Goal: Task Accomplishment & Management: Complete application form

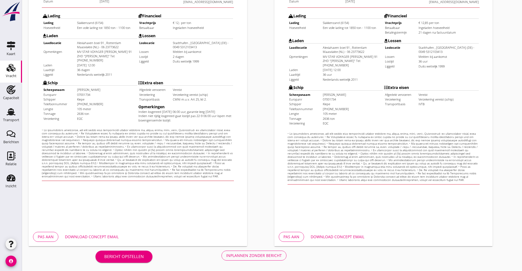
click at [55, 236] on button "Pas aan" at bounding box center [45, 237] width 25 height 10
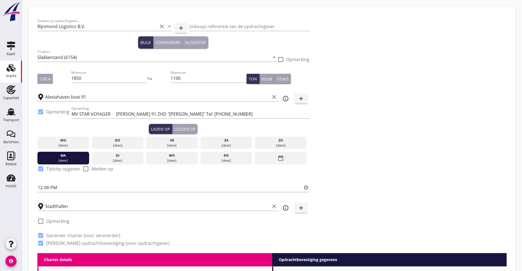
click at [256, 143] on div "[DATE]" at bounding box center [280, 145] width 49 height 5
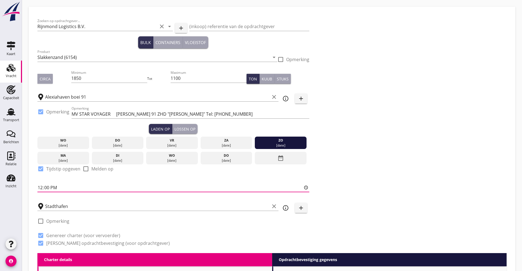
click at [53, 189] on input "12:00" at bounding box center [173, 187] width 272 height 9
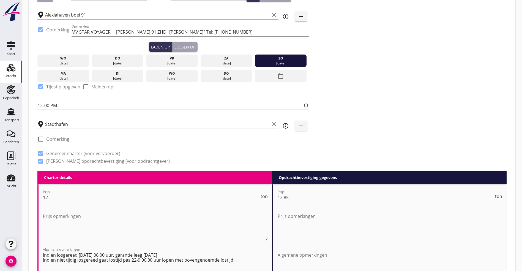
scroll to position [41, 0]
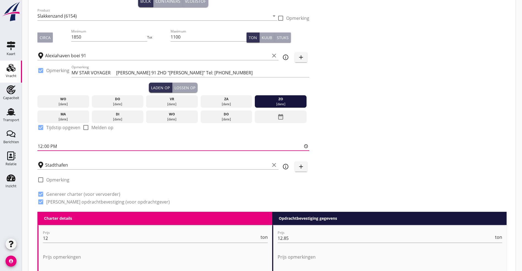
click at [47, 41] on button "Circa" at bounding box center [44, 37] width 15 height 10
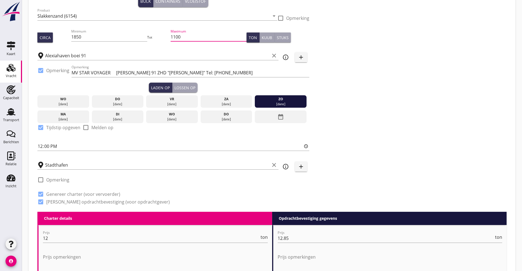
drag, startPoint x: 140, startPoint y: 38, endPoint x: 11, endPoint y: 22, distance: 129.8
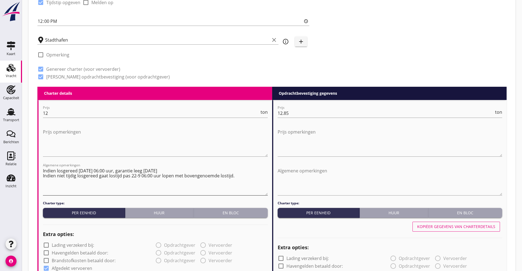
scroll to position [124, 0]
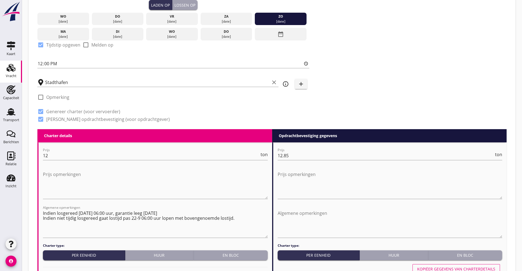
click at [175, 5] on div "Lossen op" at bounding box center [185, 5] width 21 height 6
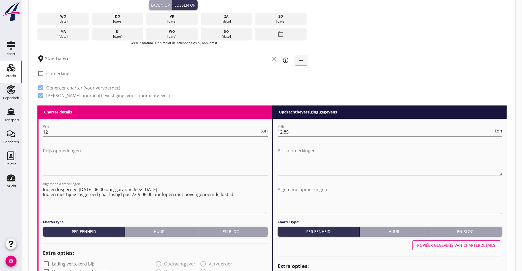
click at [255, 33] on div "date_range" at bounding box center [281, 34] width 52 height 13
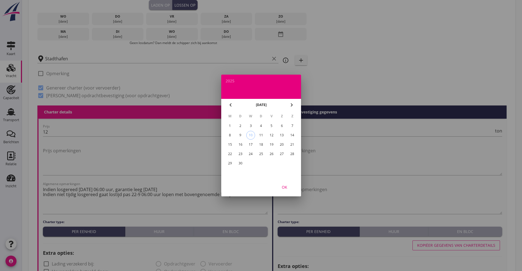
click at [212, 32] on div at bounding box center [261, 135] width 522 height 271
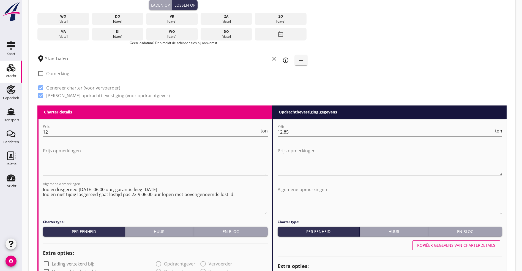
click at [277, 31] on icon "date_range" at bounding box center [280, 34] width 7 height 10
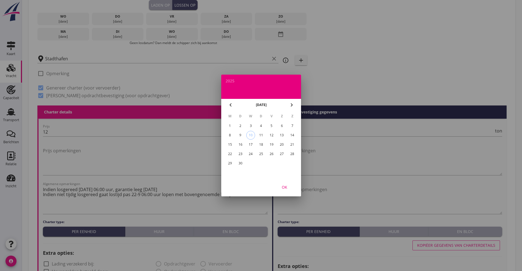
click at [273, 143] on div "19" at bounding box center [271, 144] width 9 height 9
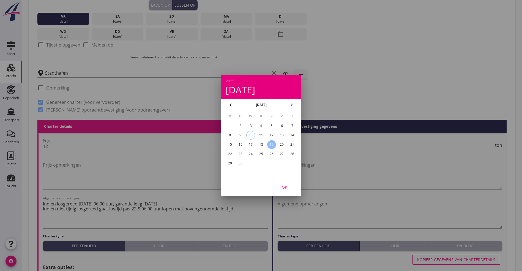
click at [279, 184] on div "OK" at bounding box center [284, 187] width 15 height 6
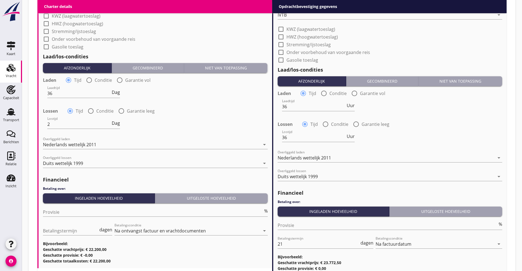
scroll to position [551, 0]
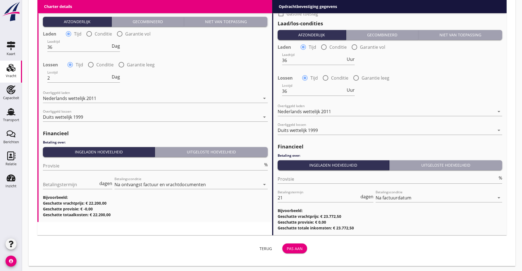
click at [212, 242] on div "Terug Pas aan" at bounding box center [173, 248] width 272 height 13
click at [287, 246] on div "Pas aan" at bounding box center [295, 249] width 16 height 6
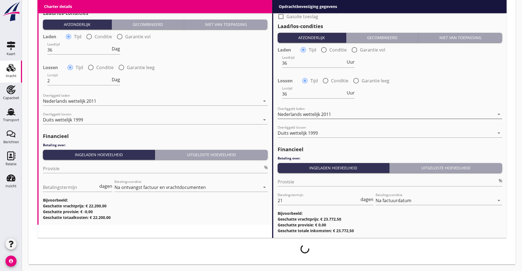
scroll to position [547, 0]
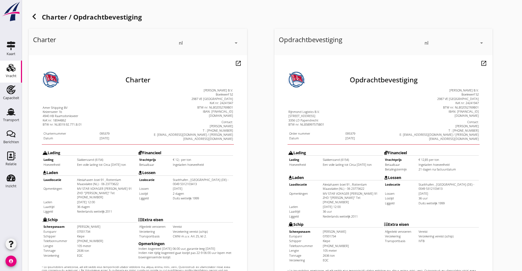
click at [29, 13] on h1 "Charter / Opdrachtbevestiging" at bounding box center [272, 17] width 487 height 13
click at [36, 15] on icon at bounding box center [34, 16] width 7 height 7
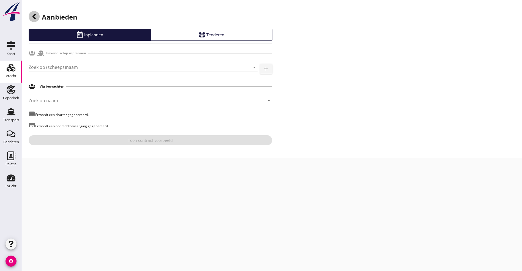
click at [30, 15] on div at bounding box center [34, 16] width 11 height 11
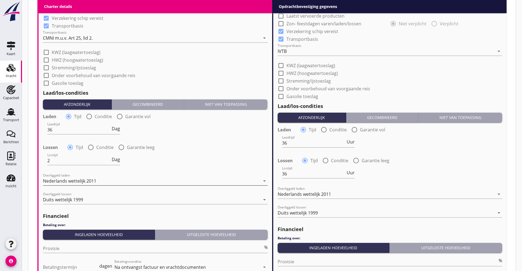
scroll to position [495, 0]
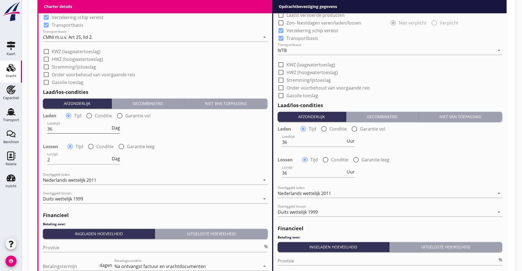
click at [118, 126] on span "Dag" at bounding box center [116, 128] width 8 height 4
click at [118, 126] on span "Dienst" at bounding box center [113, 128] width 13 height 4
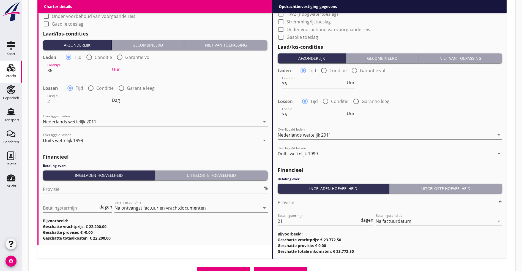
scroll to position [577, 0]
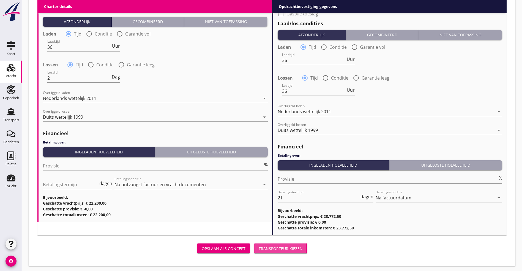
click at [254, 252] on button "Transporteur kiezen" at bounding box center [280, 248] width 53 height 10
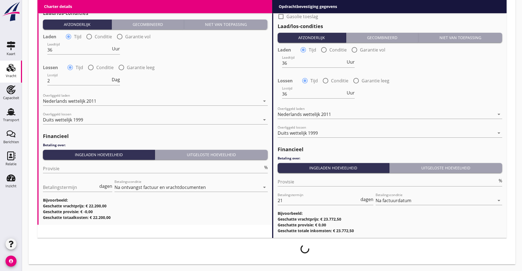
scroll to position [573, 0]
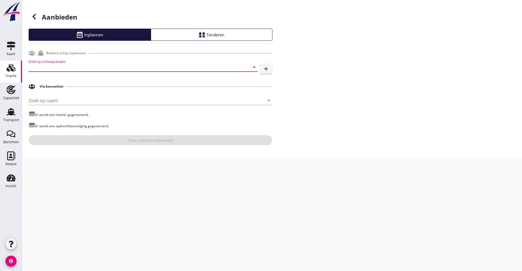
click at [63, 68] on input "Zoek op (scheeps)naam" at bounding box center [136, 67] width 214 height 9
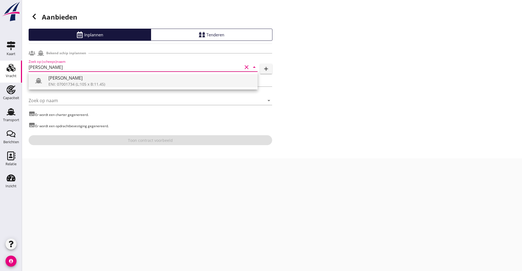
click at [62, 75] on div "[PERSON_NAME]" at bounding box center [150, 78] width 205 height 7
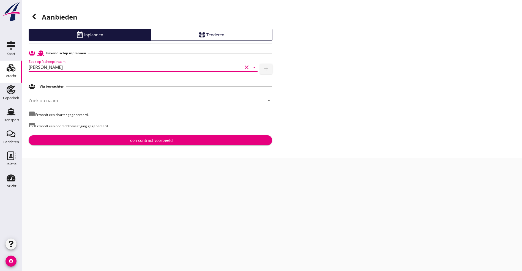
type input "[PERSON_NAME]"
click at [56, 102] on input "Zoek op naam" at bounding box center [143, 100] width 228 height 9
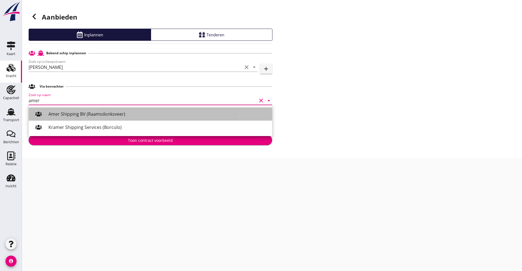
click at [54, 115] on div "Amer Shipping BV (Raamsdonksveer)" at bounding box center [157, 114] width 219 height 7
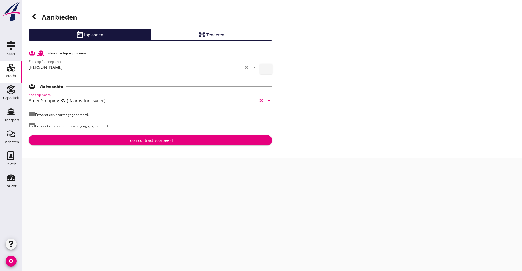
type input "Amer Shipping BV (Raamsdonksveer)"
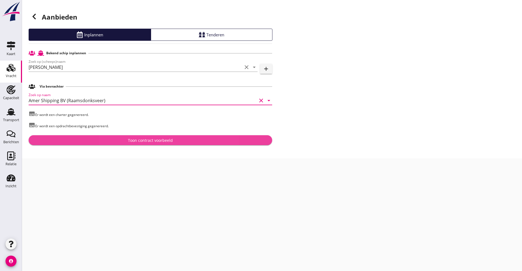
click at [73, 140] on div "Toon contract voorbeeld" at bounding box center [150, 140] width 235 height 6
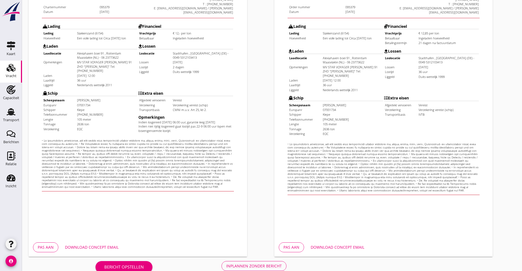
scroll to position [137, 0]
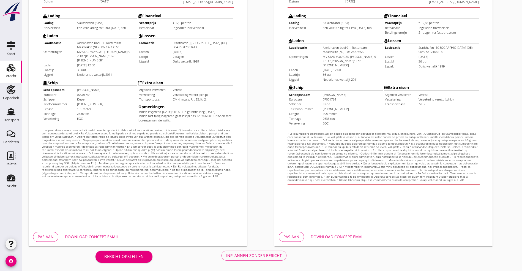
click at [92, 237] on div "Download concept email" at bounding box center [92, 237] width 54 height 6
click at [226, 257] on div "Inplannen zonder bericht" at bounding box center [254, 255] width 56 height 6
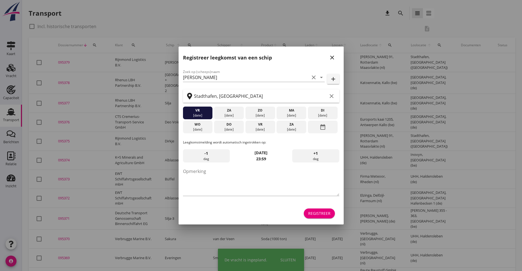
click at [320, 216] on div "Registreer" at bounding box center [319, 213] width 22 height 6
